Goal: Check status

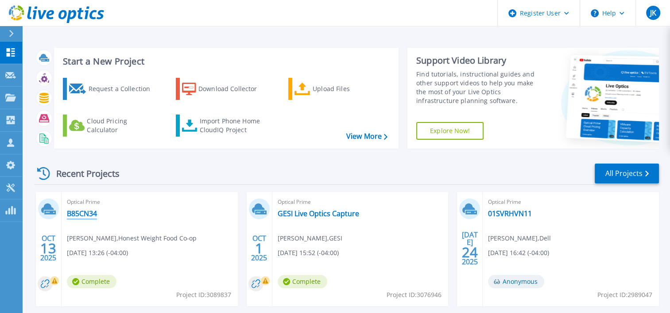
click at [78, 212] on link "B85CN34" at bounding box center [82, 213] width 30 height 9
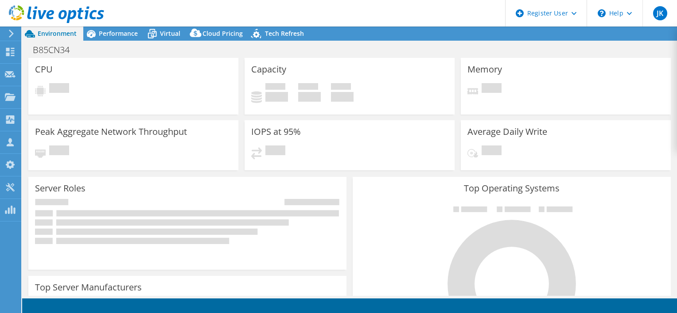
select select "USD"
